Goal: Information Seeking & Learning: Check status

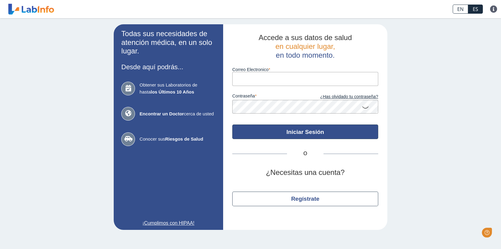
type input "[EMAIL_ADDRESS][DOMAIN_NAME]"
click at [300, 132] on button "Iniciar Sesión" at bounding box center [305, 132] width 146 height 15
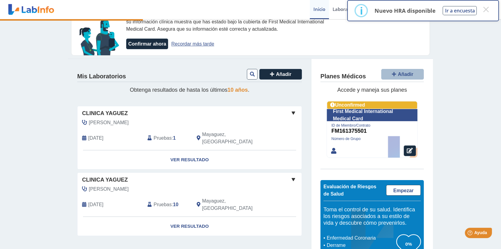
scroll to position [42, 0]
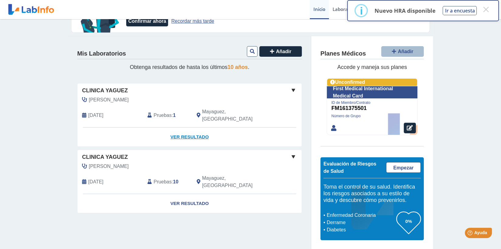
click at [182, 128] on link "Ver Resultado" at bounding box center [189, 137] width 224 height 19
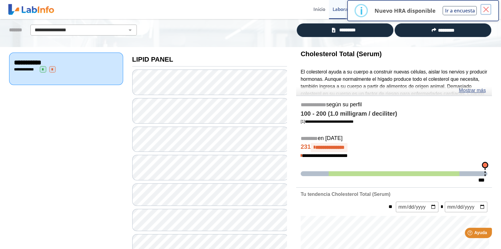
click at [483, 9] on button "×" at bounding box center [485, 9] width 11 height 11
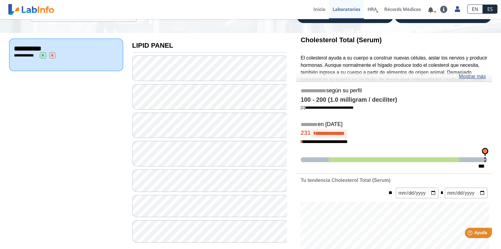
scroll to position [42, 0]
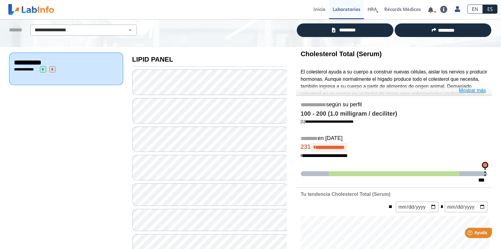
click at [471, 89] on link "Mostrar más" at bounding box center [471, 90] width 27 height 7
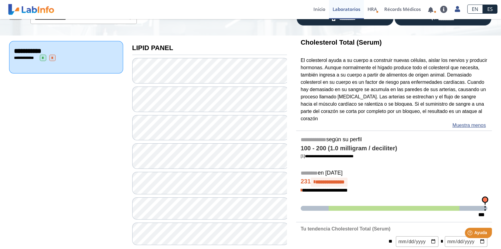
scroll to position [0, 0]
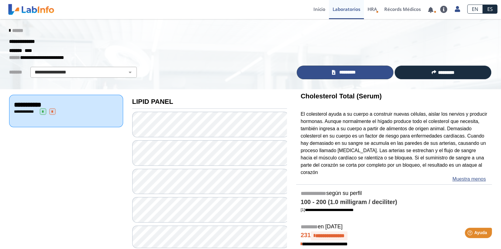
click at [363, 68] on link "*********" at bounding box center [344, 73] width 97 height 14
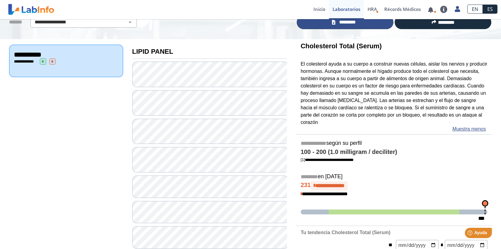
scroll to position [61, 0]
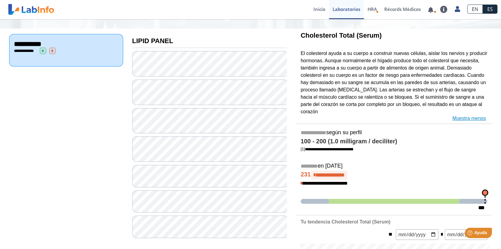
click at [475, 115] on link "Muestra menos" at bounding box center [468, 118] width 33 height 7
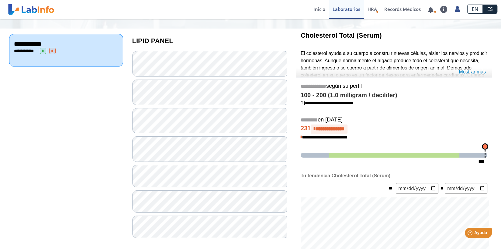
click at [474, 70] on link "Mostrar más" at bounding box center [471, 71] width 27 height 7
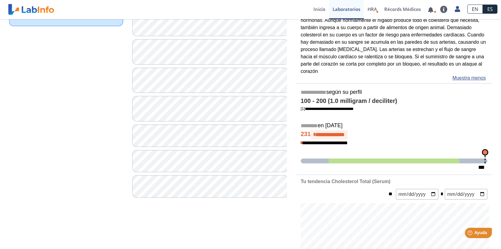
scroll to position [91, 0]
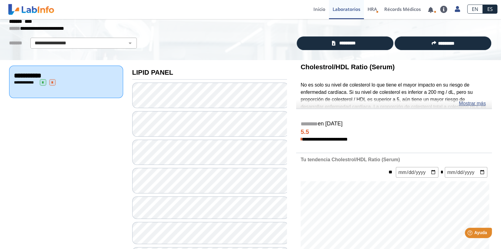
scroll to position [61, 0]
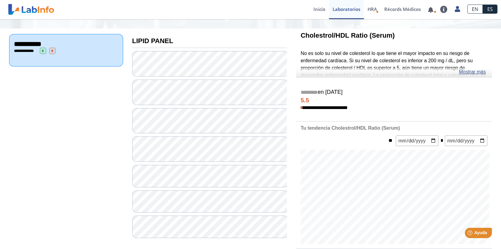
drag, startPoint x: 332, startPoint y: 36, endPoint x: 343, endPoint y: 36, distance: 10.6
click at [343, 36] on b "Cholestrol/HDL Ratio (Serum)" at bounding box center [347, 36] width 94 height 8
drag, startPoint x: 343, startPoint y: 36, endPoint x: 339, endPoint y: 35, distance: 4.3
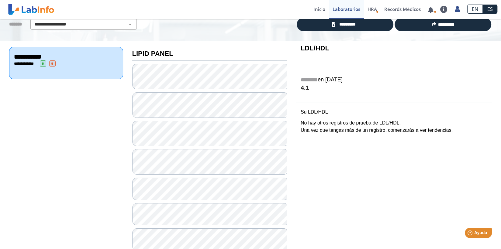
scroll to position [34, 0]
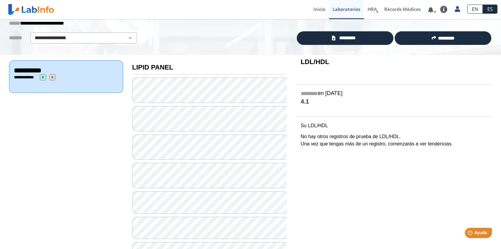
drag, startPoint x: 299, startPoint y: 61, endPoint x: 328, endPoint y: 62, distance: 29.5
click at [328, 62] on h3 "LDL/HDL" at bounding box center [393, 62] width 187 height 8
drag, startPoint x: 328, startPoint y: 62, endPoint x: 321, endPoint y: 63, distance: 7.6
click at [349, 191] on div "**********" at bounding box center [393, 163] width 205 height 216
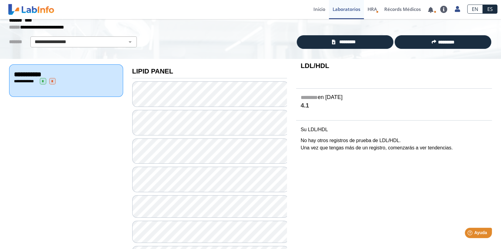
scroll to position [0, 0]
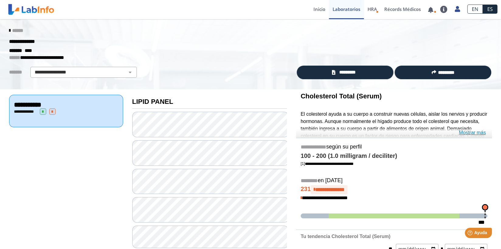
click at [485, 133] on link "Mostrar más" at bounding box center [471, 132] width 27 height 7
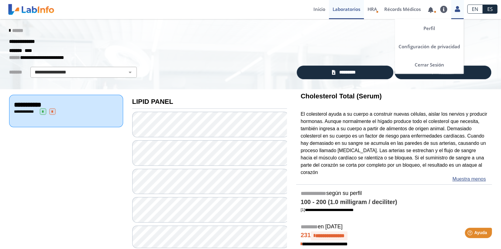
click at [455, 8] on icon at bounding box center [456, 9] width 5 height 5
click at [415, 67] on link "Cerrar Sesión" at bounding box center [429, 65] width 69 height 18
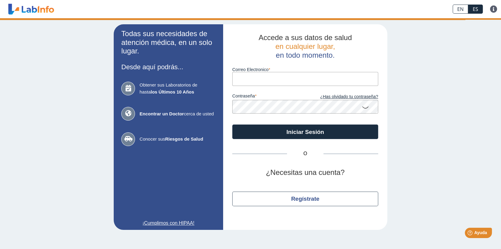
type input "[EMAIL_ADDRESS][DOMAIN_NAME]"
